Goal: Check status: Check status

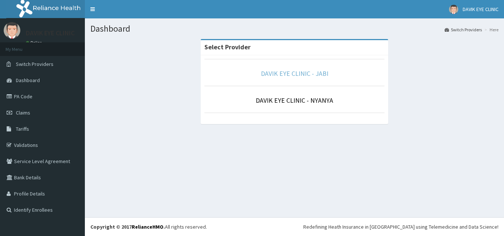
click at [279, 76] on link "DAVIK EYE CLINIC - JABI" at bounding box center [294, 73] width 67 height 8
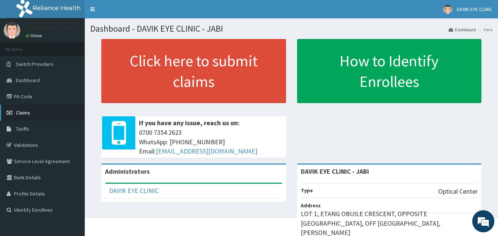
click at [31, 111] on link "Claims" at bounding box center [42, 113] width 85 height 16
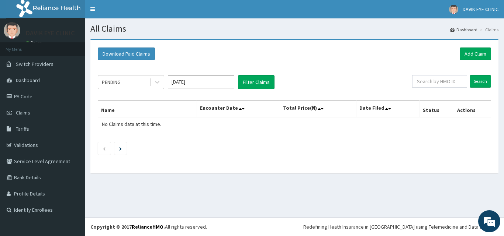
click at [179, 80] on input "[DATE]" at bounding box center [201, 81] width 66 height 13
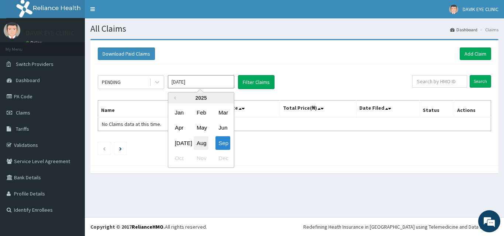
click at [206, 147] on div "Aug" at bounding box center [201, 143] width 15 height 14
type input "[DATE]"
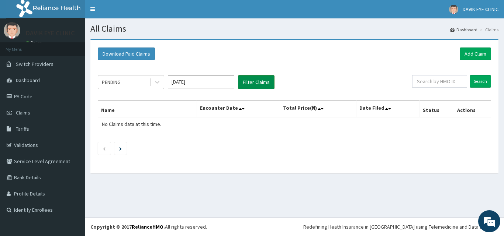
click at [245, 82] on button "Filter Claims" at bounding box center [256, 82] width 36 height 14
click at [254, 86] on button "Filter Claims" at bounding box center [256, 82] width 36 height 14
click at [128, 84] on div "PENDING" at bounding box center [123, 82] width 51 height 12
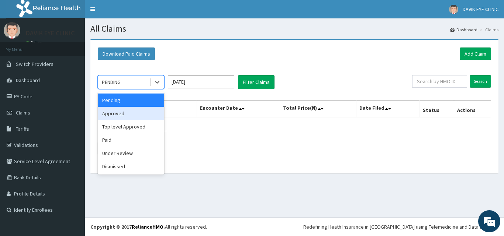
click at [126, 115] on div "Approved" at bounding box center [131, 113] width 66 height 13
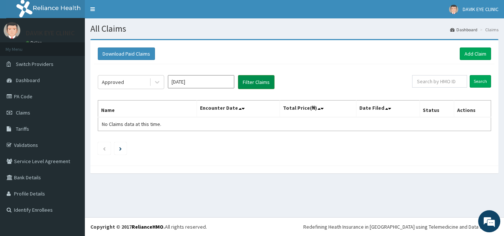
click at [256, 79] on button "Filter Claims" at bounding box center [256, 82] width 36 height 14
click at [154, 82] on icon at bounding box center [156, 82] width 7 height 7
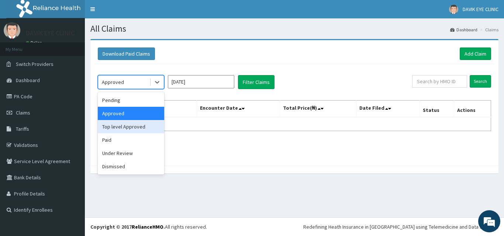
click at [130, 126] on div "Top level Approved" at bounding box center [131, 126] width 66 height 13
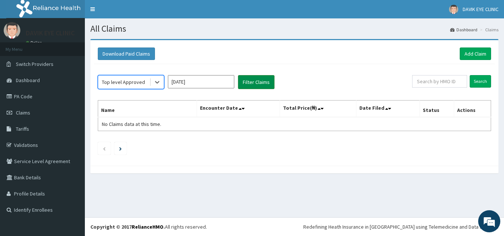
click at [248, 85] on button "Filter Claims" at bounding box center [256, 82] width 36 height 14
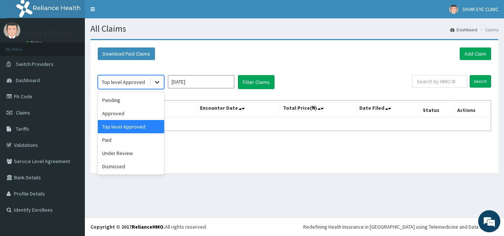
click at [156, 78] on div at bounding box center [156, 82] width 13 height 13
click at [133, 142] on div "Paid" at bounding box center [131, 139] width 66 height 13
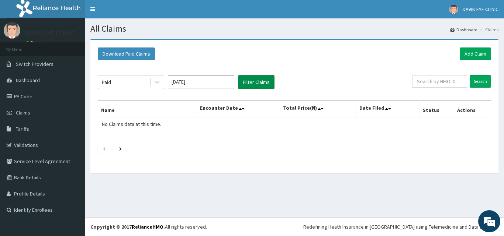
click at [250, 81] on button "Filter Claims" at bounding box center [256, 82] width 36 height 14
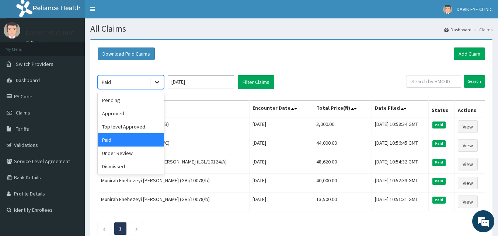
click at [155, 82] on icon at bounding box center [156, 82] width 7 height 7
click at [127, 157] on div "Under Review" at bounding box center [131, 153] width 66 height 13
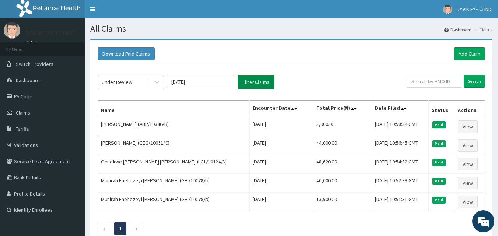
click at [257, 84] on button "Filter Claims" at bounding box center [256, 82] width 36 height 14
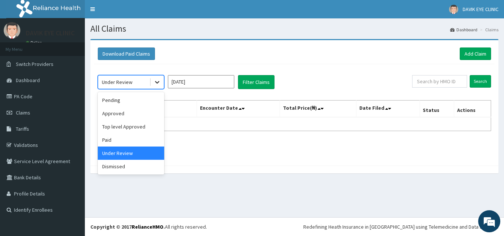
click at [154, 81] on icon at bounding box center [156, 82] width 7 height 7
click at [134, 164] on div "Dismissed" at bounding box center [131, 166] width 66 height 13
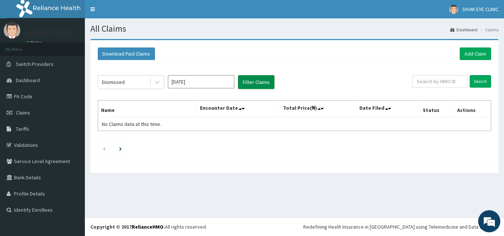
click at [248, 85] on button "Filter Claims" at bounding box center [256, 82] width 36 height 14
click at [156, 83] on icon at bounding box center [156, 82] width 7 height 7
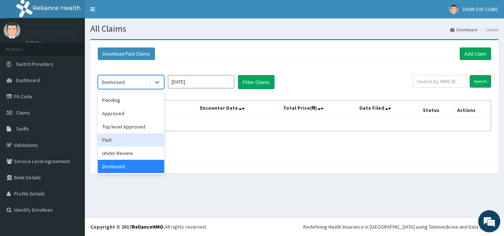
click at [128, 143] on div "Paid" at bounding box center [131, 139] width 66 height 13
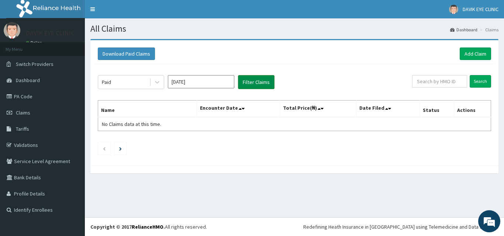
click at [256, 82] on button "Filter Claims" at bounding box center [256, 82] width 36 height 14
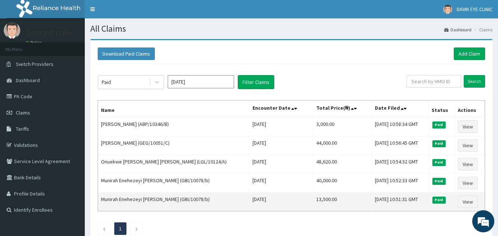
click at [182, 211] on td "Munirah Enehezeyi [PERSON_NAME] (GBI/10078/b)" at bounding box center [174, 202] width 152 height 19
